Goal: Task Accomplishment & Management: Manage account settings

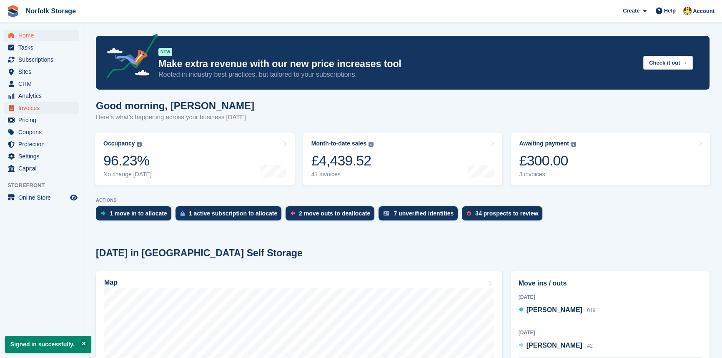
drag, startPoint x: 41, startPoint y: 110, endPoint x: 47, endPoint y: 110, distance: 6.7
click at [41, 110] on span "Invoices" at bounding box center [43, 108] width 50 height 12
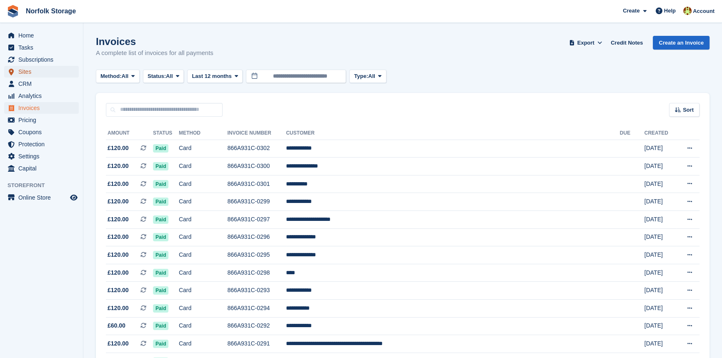
click at [37, 69] on span "Sites" at bounding box center [43, 72] width 50 height 12
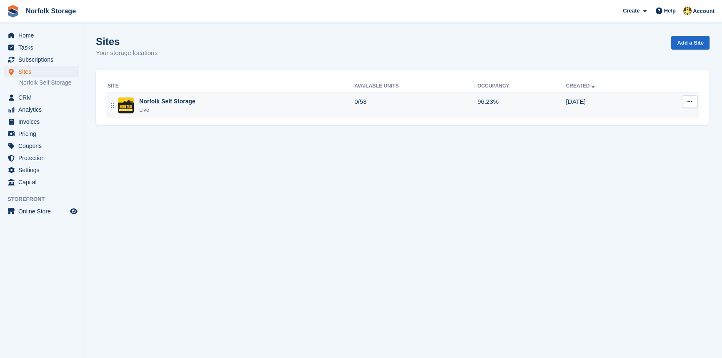
click at [317, 102] on div "Norfolk Self Storage Live" at bounding box center [230, 105] width 247 height 17
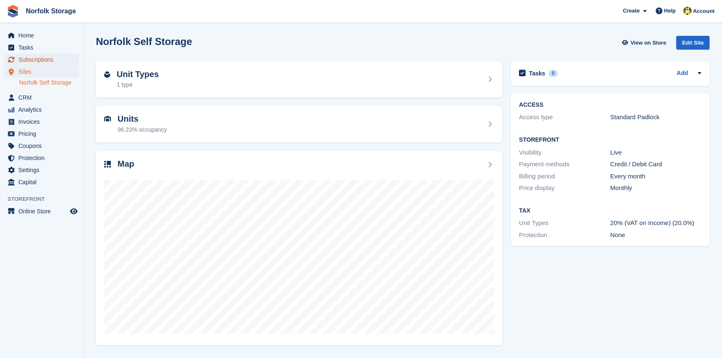
click at [43, 57] on span "Subscriptions" at bounding box center [43, 60] width 50 height 12
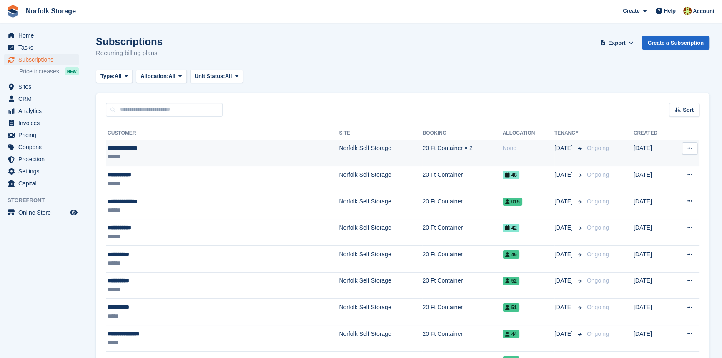
click at [185, 153] on div "******" at bounding box center [179, 156] width 144 height 9
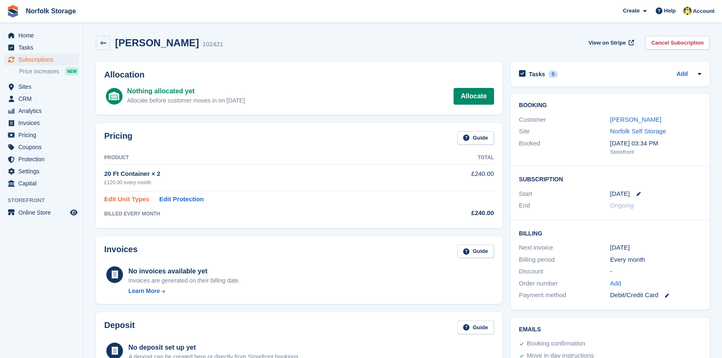
click at [138, 199] on link "Edit Unit Types" at bounding box center [126, 200] width 45 height 10
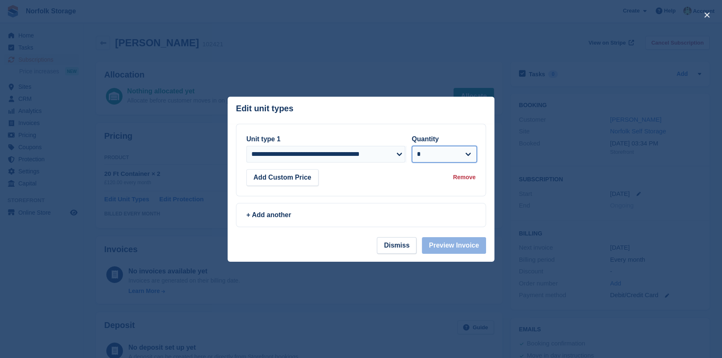
click at [465, 155] on select "* * * * * * * * * ** ** ** ** ** ** ** ** ** ** ** ** ** ** ** ** ** ** ** ** *…" at bounding box center [444, 154] width 65 height 17
select select "*"
click at [412, 146] on select "* * * * * * * * * ** ** ** ** ** ** ** ** ** ** ** ** ** ** ** ** ** ** ** ** *…" at bounding box center [444, 154] width 65 height 17
click at [461, 245] on button "Preview Invoice" at bounding box center [454, 245] width 64 height 17
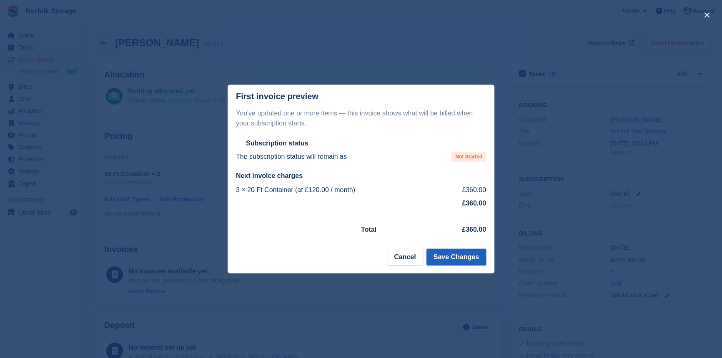
click at [461, 259] on button "Save Changes" at bounding box center [456, 257] width 60 height 17
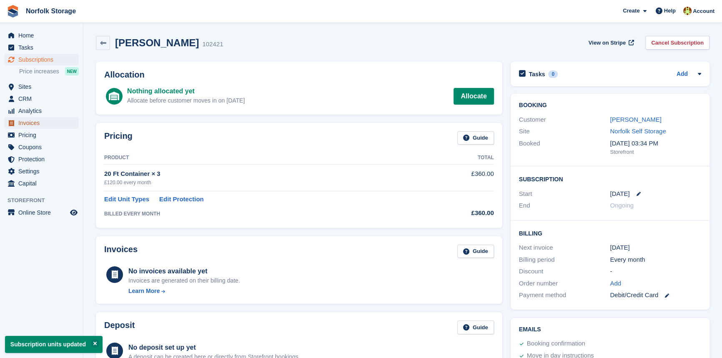
click at [27, 119] on span "Invoices" at bounding box center [43, 123] width 50 height 12
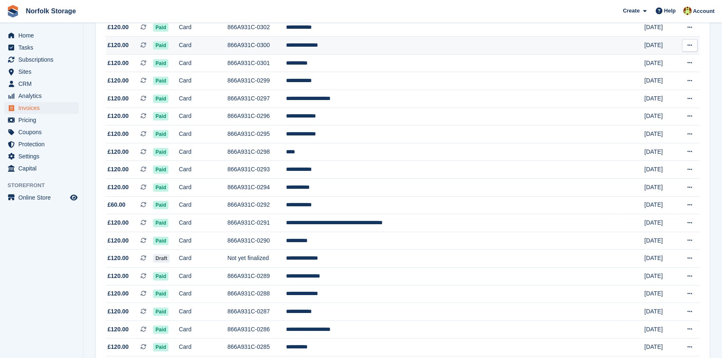
scroll to position [151, 0]
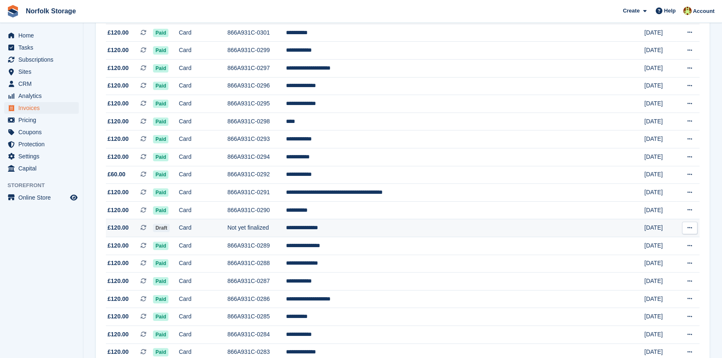
click at [286, 235] on td "Not yet finalized" at bounding box center [256, 228] width 59 height 18
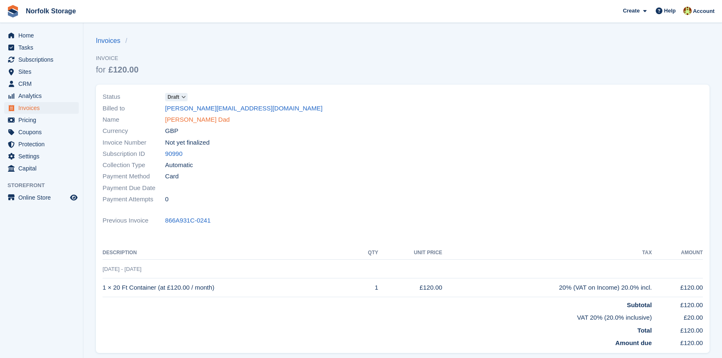
click at [209, 118] on link "[PERSON_NAME] Dad" at bounding box center [197, 120] width 65 height 10
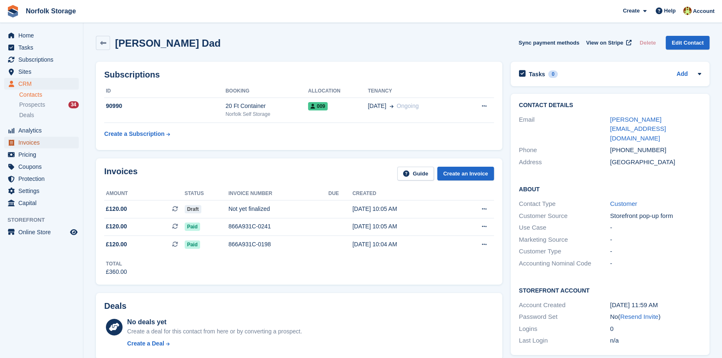
click at [25, 145] on span "Invoices" at bounding box center [43, 143] width 50 height 12
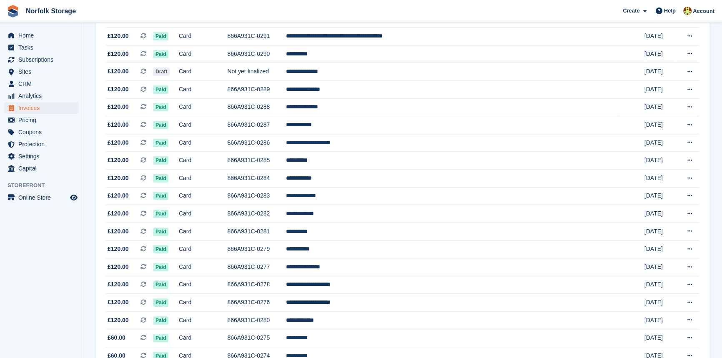
scroll to position [265, 0]
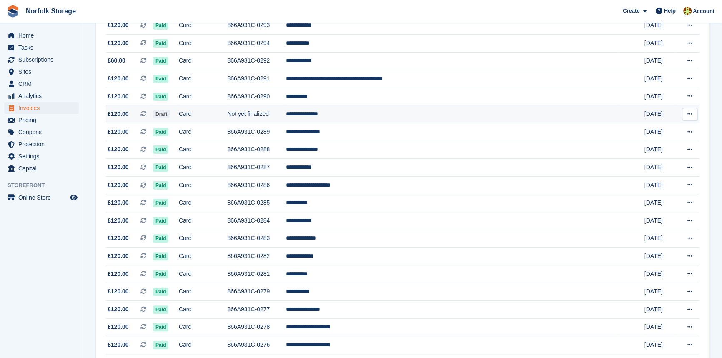
click at [281, 118] on td "Not yet finalized" at bounding box center [256, 114] width 59 height 18
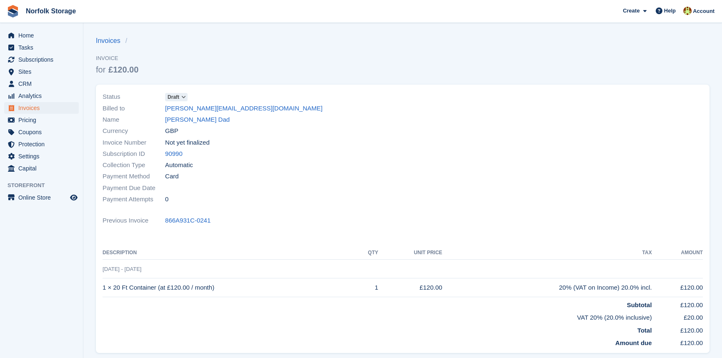
click at [184, 98] on icon at bounding box center [183, 97] width 5 height 5
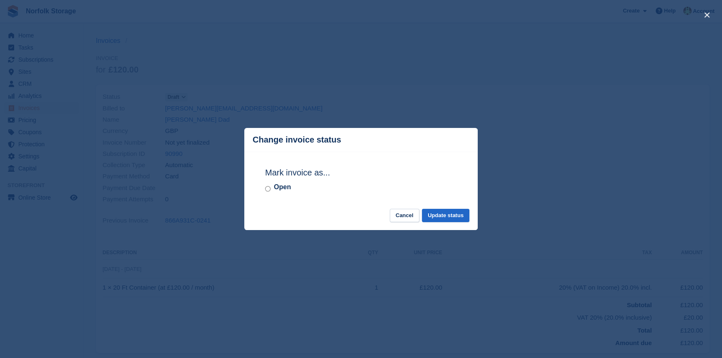
click at [275, 189] on label "Open" at bounding box center [282, 187] width 17 height 10
click at [458, 218] on button "Update status" at bounding box center [445, 216] width 47 height 14
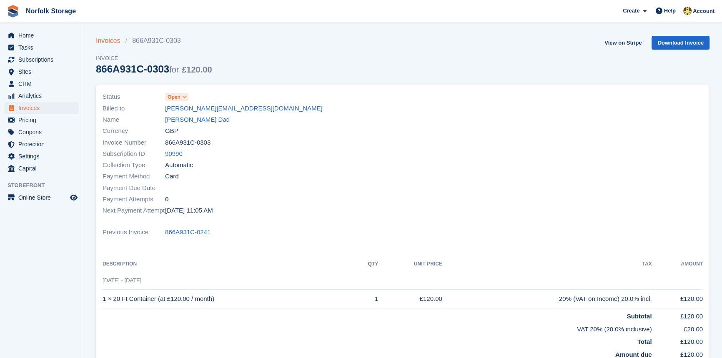
click at [114, 42] on link "Invoices" at bounding box center [111, 41] width 30 height 10
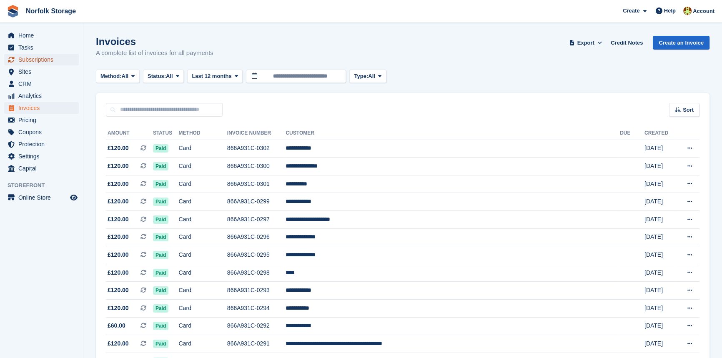
click at [33, 62] on span "Subscriptions" at bounding box center [43, 60] width 50 height 12
